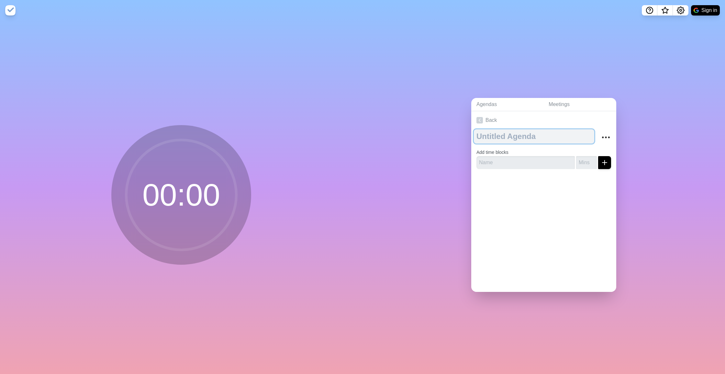
click at [524, 142] on textarea at bounding box center [534, 136] width 120 height 14
type textarea "MEETING WILL START IN"
click at [591, 176] on div at bounding box center [543, 187] width 145 height 26
click at [588, 161] on input "number" at bounding box center [586, 162] width 21 height 13
type input "5"
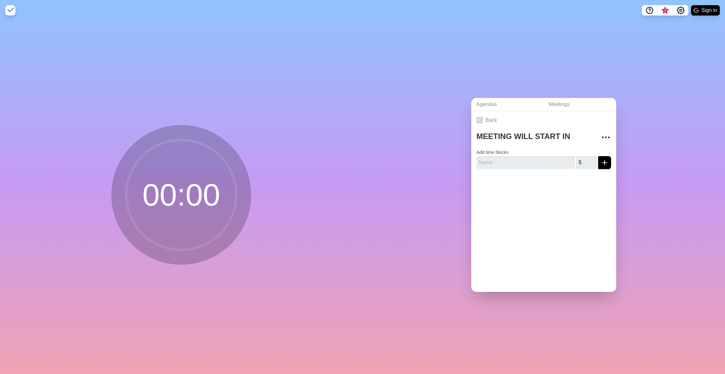
click at [512, 177] on div at bounding box center [543, 187] width 145 height 26
click at [603, 138] on circle "More" at bounding box center [602, 137] width 1 height 1
click at [513, 206] on div "Back MEETING WILL START IN Clear time blocks Duplicate agenda Delete agenda Arc…" at bounding box center [543, 201] width 145 height 181
click at [143, 199] on circle at bounding box center [181, 195] width 110 height 110
click at [559, 215] on div "Back MEETING WILL START IN Clear time blocks Duplicate agenda Delete agenda Arc…" at bounding box center [543, 201] width 145 height 181
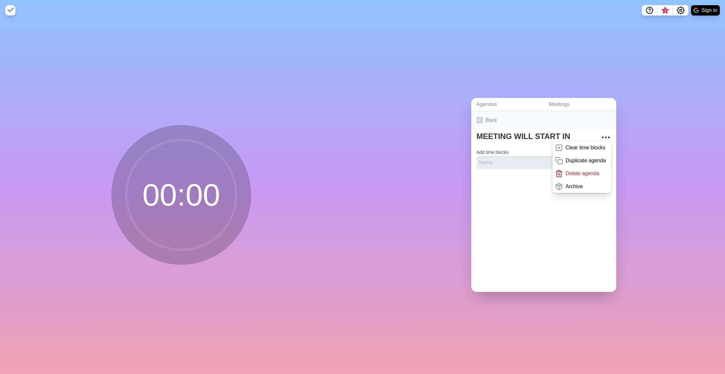
click at [539, 127] on link "Back" at bounding box center [543, 120] width 145 height 18
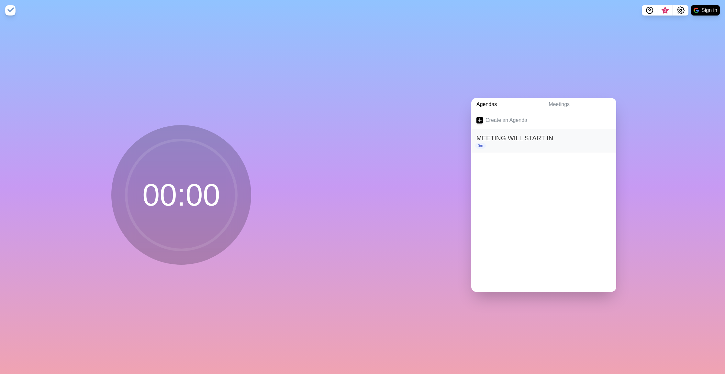
click at [492, 143] on div "0m" at bounding box center [543, 146] width 135 height 6
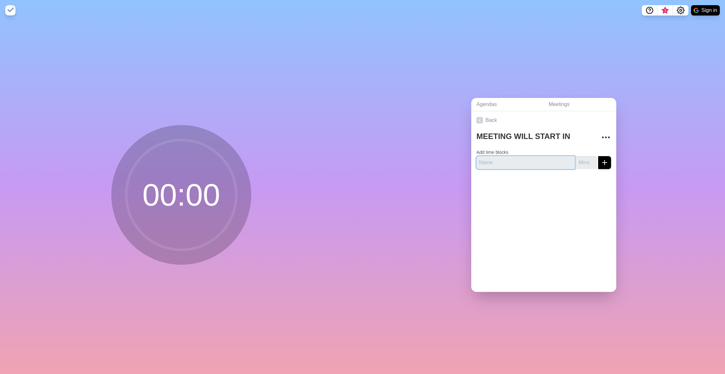
click at [524, 165] on input "text" at bounding box center [525, 162] width 98 height 13
click at [585, 160] on input "number" at bounding box center [586, 162] width 21 height 13
click at [501, 167] on input "text" at bounding box center [525, 162] width 98 height 13
type input "MEETING WILL START IN"
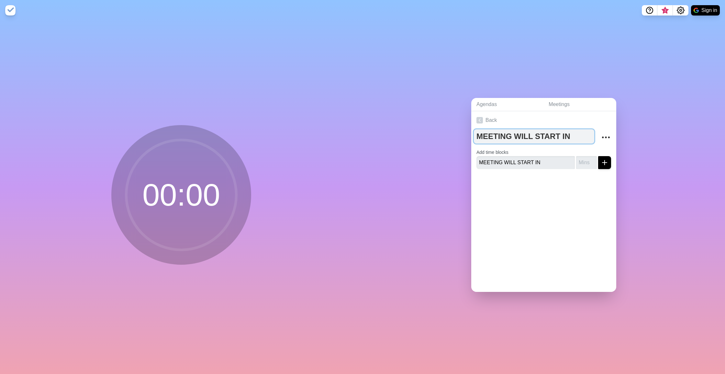
click at [525, 138] on textarea "MEETING WILL START IN" at bounding box center [534, 136] width 120 height 14
type textarea "MEETING WILL START IN"
click at [588, 163] on input "number" at bounding box center [586, 162] width 21 height 13
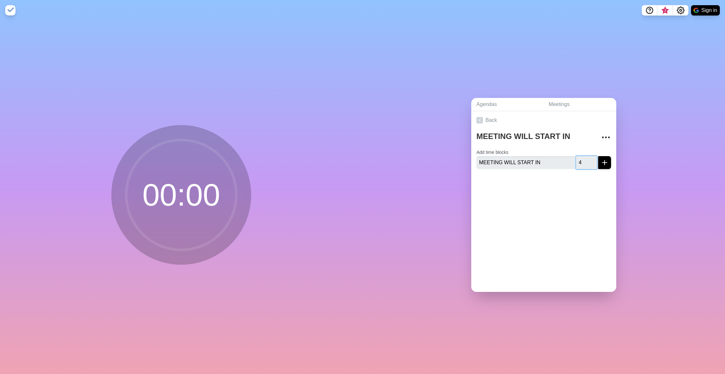
type input "4"
click at [601, 162] on icon "submit" at bounding box center [604, 163] width 8 height 8
